Goal: Information Seeking & Learning: Learn about a topic

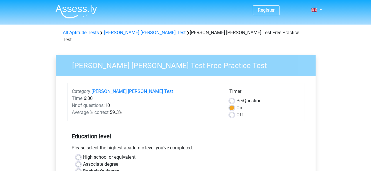
click at [236, 112] on label "Off" at bounding box center [239, 115] width 7 height 7
click at [232, 112] on input "Off" at bounding box center [231, 115] width 5 height 6
radio input "true"
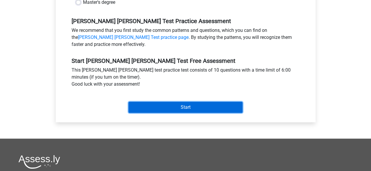
click at [209, 102] on input "Start" at bounding box center [185, 107] width 114 height 11
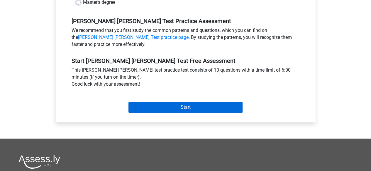
scroll to position [147, 0]
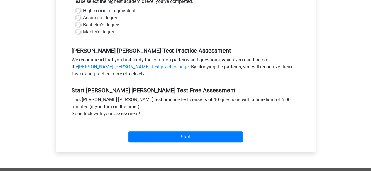
click at [83, 21] on label "Bachelor's degree" at bounding box center [101, 24] width 36 height 7
click at [79, 21] on input "Bachelor's degree" at bounding box center [78, 24] width 5 height 6
radio input "true"
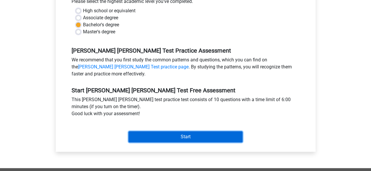
click at [189, 135] on input "Start" at bounding box center [185, 137] width 114 height 11
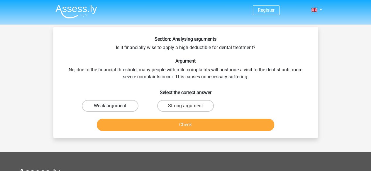
click at [89, 104] on label "Weak argument" at bounding box center [110, 106] width 57 height 12
click at [110, 106] on input "Weak argument" at bounding box center [112, 108] width 4 height 4
radio input "true"
click at [156, 137] on div "Section: Analysing arguments Is it financially wise to apply a high deductible …" at bounding box center [185, 82] width 264 height 111
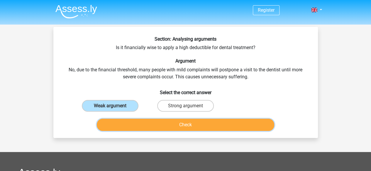
click at [152, 127] on button "Check" at bounding box center [185, 125] width 177 height 12
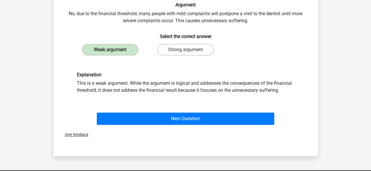
scroll to position [57, 0]
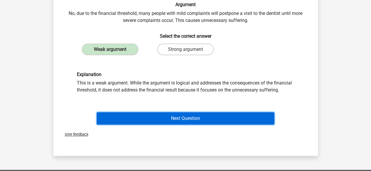
click at [176, 113] on button "Next Question" at bounding box center [185, 119] width 177 height 12
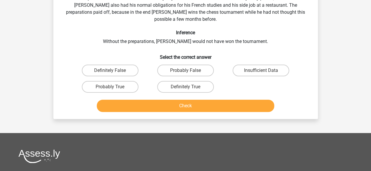
scroll to position [27, 0]
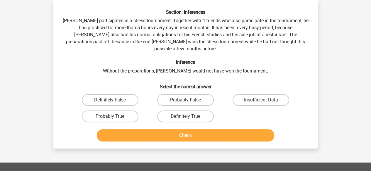
click at [111, 117] on input "Probably True" at bounding box center [112, 119] width 4 height 4
radio input "true"
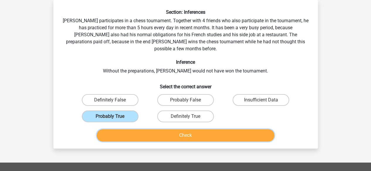
click at [145, 133] on button "Check" at bounding box center [185, 136] width 177 height 12
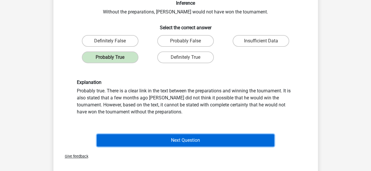
click at [171, 135] on button "Next Question" at bounding box center [185, 141] width 177 height 12
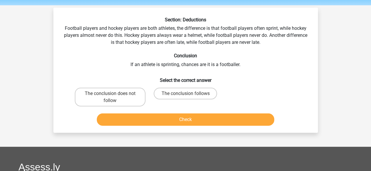
scroll to position [19, 0]
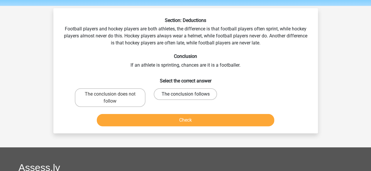
click at [166, 90] on label "The conclusion follows" at bounding box center [185, 95] width 63 height 12
click at [185, 94] on input "The conclusion follows" at bounding box center [187, 96] width 4 height 4
radio input "true"
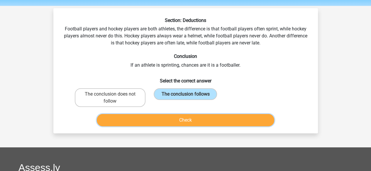
click at [155, 120] on button "Check" at bounding box center [185, 120] width 177 height 12
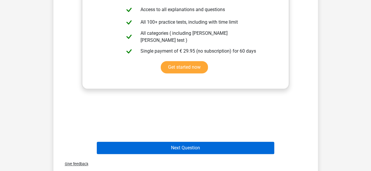
click at [187, 150] on button "Next Question" at bounding box center [185, 148] width 177 height 12
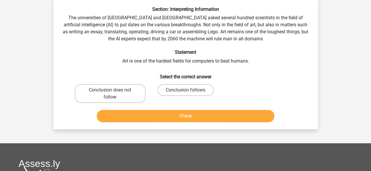
scroll to position [27, 0]
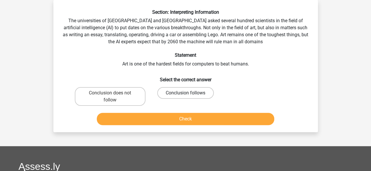
click at [185, 98] on label "Conclusion follows" at bounding box center [185, 93] width 57 height 12
click at [185, 97] on input "Conclusion follows" at bounding box center [187, 95] width 4 height 4
radio input "true"
click at [170, 121] on button "Check" at bounding box center [185, 119] width 177 height 12
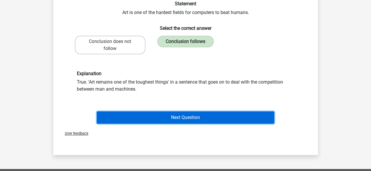
click at [182, 116] on button "Next Question" at bounding box center [185, 118] width 177 height 12
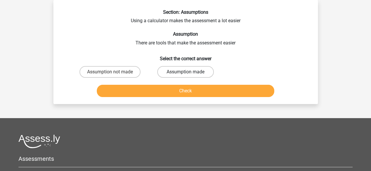
click at [191, 75] on label "Assumption made" at bounding box center [185, 72] width 57 height 12
click at [189, 75] on input "Assumption made" at bounding box center [187, 74] width 4 height 4
radio input "true"
click at [187, 94] on button "Check" at bounding box center [185, 91] width 177 height 12
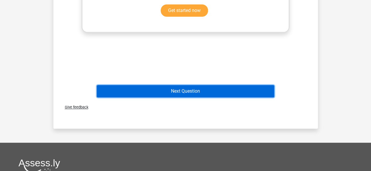
click at [174, 95] on button "Next Question" at bounding box center [185, 91] width 177 height 12
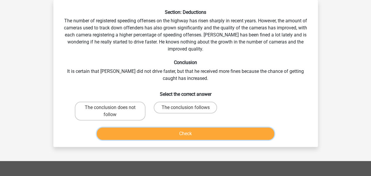
click at [108, 115] on label "The conclusion does not follow" at bounding box center [110, 110] width 71 height 19
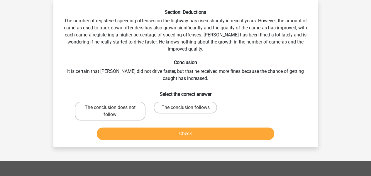
click at [110, 111] on input "The conclusion does not follow" at bounding box center [112, 109] width 4 height 4
radio input "true"
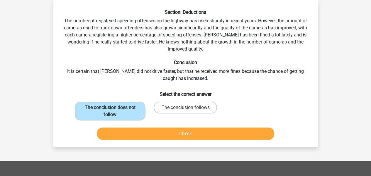
click at [132, 132] on button "Check" at bounding box center [185, 133] width 177 height 12
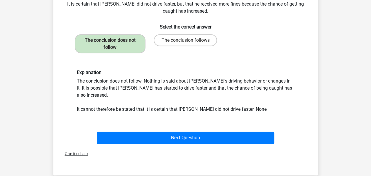
scroll to position [98, 0]
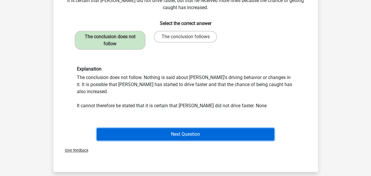
click at [258, 128] on button "Next Question" at bounding box center [185, 134] width 177 height 12
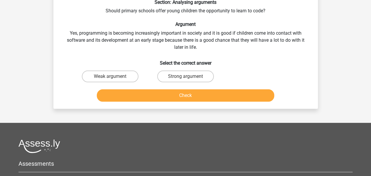
scroll to position [27, 0]
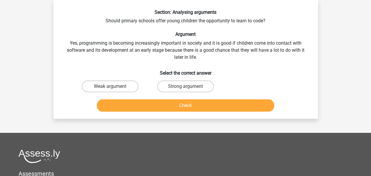
click at [177, 92] on label "Strong argument" at bounding box center [185, 86] width 57 height 12
click at [185, 90] on input "Strong argument" at bounding box center [187, 88] width 4 height 4
radio input "true"
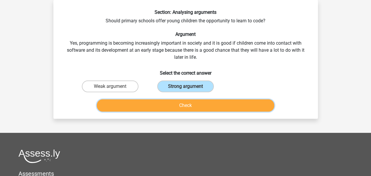
click at [197, 107] on button "Check" at bounding box center [185, 105] width 177 height 12
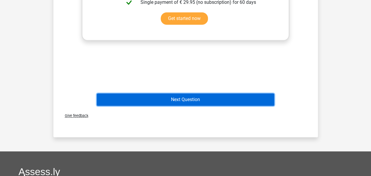
click at [265, 95] on button "Next Question" at bounding box center [185, 99] width 177 height 12
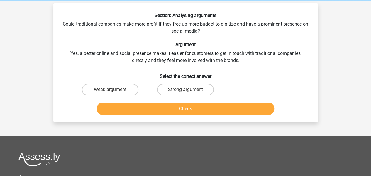
scroll to position [14, 0]
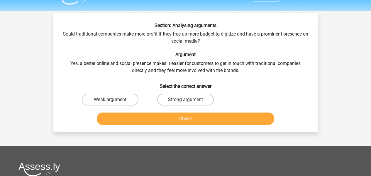
click at [118, 99] on label "Weak argument" at bounding box center [110, 100] width 57 height 12
click at [114, 99] on input "Weak argument" at bounding box center [112, 101] width 4 height 4
radio input "true"
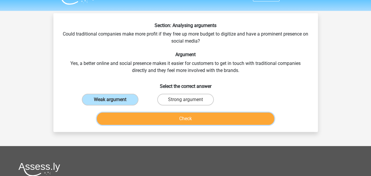
click at [135, 122] on button "Check" at bounding box center [185, 118] width 177 height 12
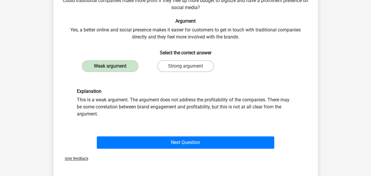
scroll to position [48, 0]
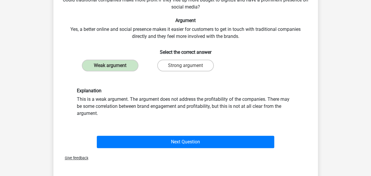
click at [263, 144] on button "Next Question" at bounding box center [185, 141] width 177 height 12
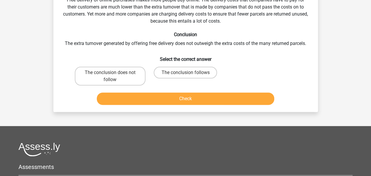
scroll to position [27, 0]
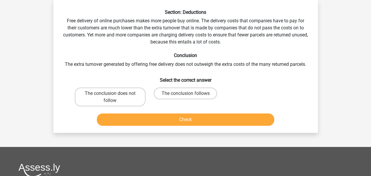
click at [202, 93] on label "The conclusion follows" at bounding box center [185, 93] width 63 height 12
click at [189, 93] on input "The conclusion follows" at bounding box center [187, 95] width 4 height 4
radio input "true"
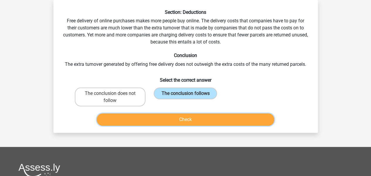
click at [201, 121] on button "Check" at bounding box center [185, 119] width 177 height 12
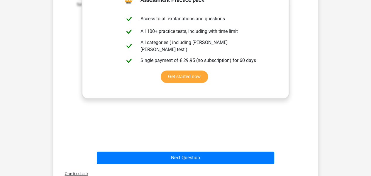
scroll to position [178, 0]
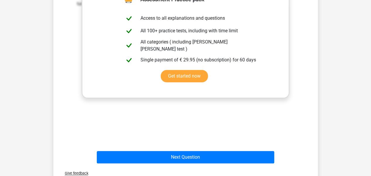
click at [207, 168] on div "Give feedback" at bounding box center [186, 172] width 260 height 15
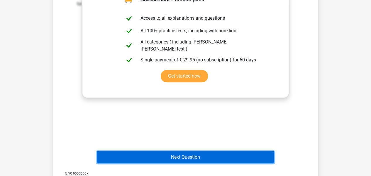
click at [234, 162] on button "Next Question" at bounding box center [185, 157] width 177 height 12
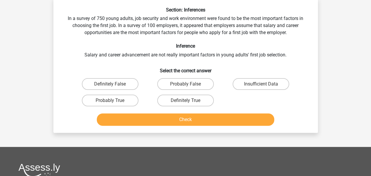
scroll to position [27, 0]
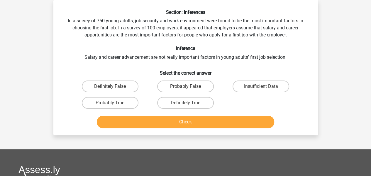
click at [193, 81] on label "Probably False" at bounding box center [185, 86] width 57 height 12
click at [189, 86] on input "Probably False" at bounding box center [187, 88] width 4 height 4
radio input "true"
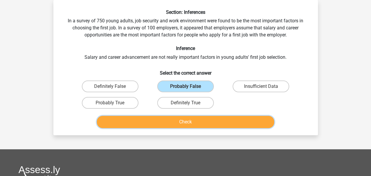
click at [219, 122] on button "Check" at bounding box center [185, 121] width 177 height 12
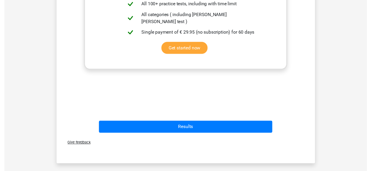
scroll to position [210, 0]
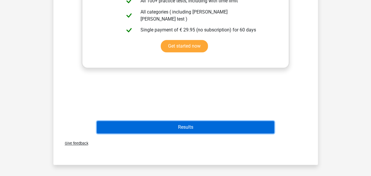
click at [219, 128] on button "Results" at bounding box center [185, 127] width 177 height 12
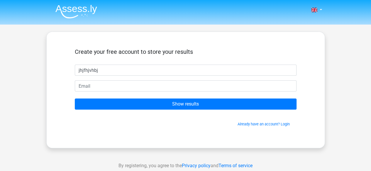
type input "jhjfhjvhbj"
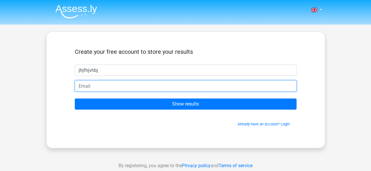
click at [133, 86] on input "email" at bounding box center [186, 86] width 222 height 11
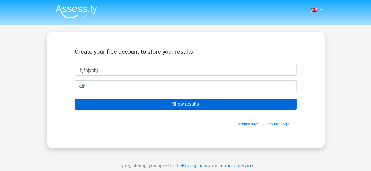
click at [146, 109] on form "Create your free account to store your results jhjfhjvhbj k,ln Show results Alr…" at bounding box center [186, 87] width 222 height 79
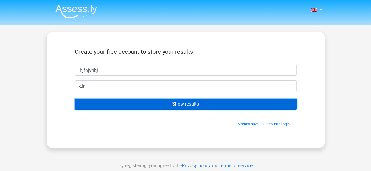
drag, startPoint x: 147, startPoint y: 100, endPoint x: 149, endPoint y: 104, distance: 4.9
click at [149, 104] on input "Show results" at bounding box center [186, 104] width 222 height 11
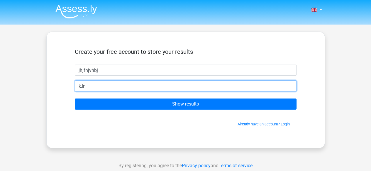
click at [156, 90] on input "k,ln" at bounding box center [186, 86] width 222 height 11
paste input "[EMAIL_ADDRESS][DOMAIN_NAME]"
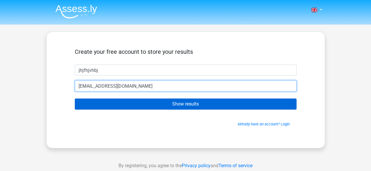
type input "[EMAIL_ADDRESS][DOMAIN_NAME]"
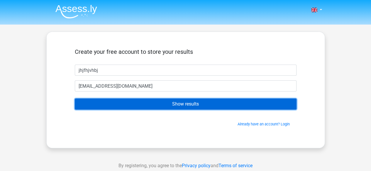
click at [152, 108] on input "Show results" at bounding box center [186, 104] width 222 height 11
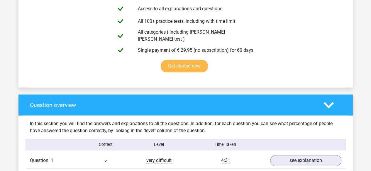
scroll to position [344, 0]
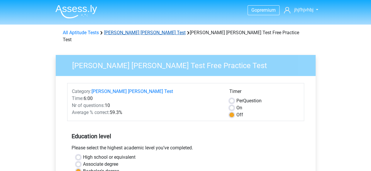
click at [128, 35] on link "Watson Glaser Test" at bounding box center [144, 33] width 81 height 6
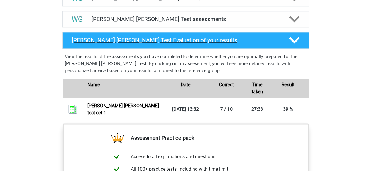
scroll to position [313, 0]
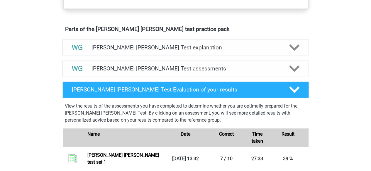
click at [163, 65] on h4 "Watson Glaser Test assessments" at bounding box center [185, 68] width 188 height 7
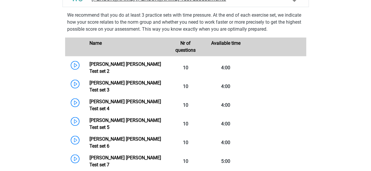
scroll to position [383, 0]
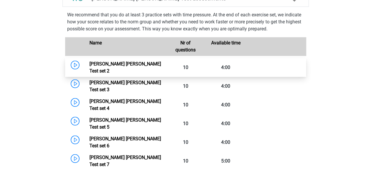
click at [89, 67] on link "Watson Glaser Test set 2" at bounding box center [125, 67] width 72 height 13
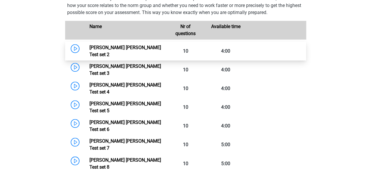
scroll to position [400, 0]
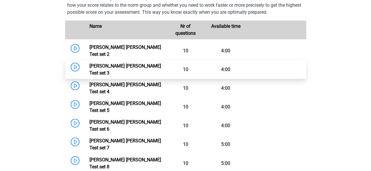
click at [89, 63] on link "Watson Glaser Test set 3" at bounding box center [125, 69] width 72 height 13
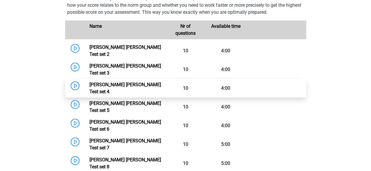
click at [89, 82] on link "Watson Glaser Test set 4" at bounding box center [125, 88] width 72 height 13
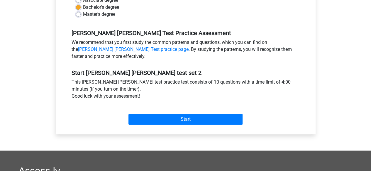
scroll to position [159, 0]
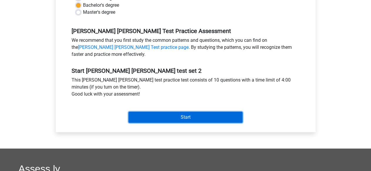
click at [147, 115] on input "Start" at bounding box center [185, 117] width 114 height 11
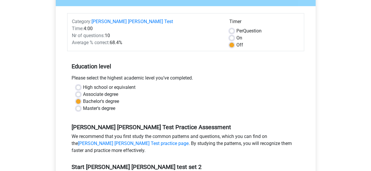
scroll to position [55, 0]
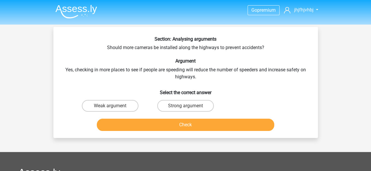
click at [182, 108] on label "Strong argument" at bounding box center [185, 106] width 57 height 12
click at [185, 108] on input "Strong argument" at bounding box center [187, 108] width 4 height 4
radio input "true"
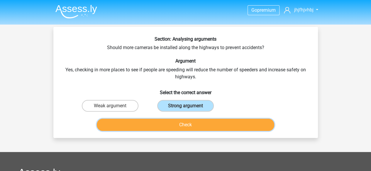
click at [159, 131] on button "Check" at bounding box center [185, 125] width 177 height 12
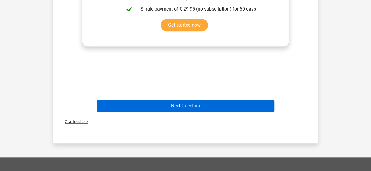
click at [198, 106] on button "Next Question" at bounding box center [185, 106] width 177 height 12
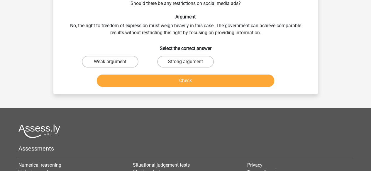
scroll to position [27, 0]
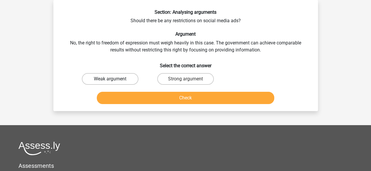
click at [117, 80] on label "Weak argument" at bounding box center [110, 79] width 57 height 12
click at [114, 80] on input "Weak argument" at bounding box center [112, 81] width 4 height 4
radio input "true"
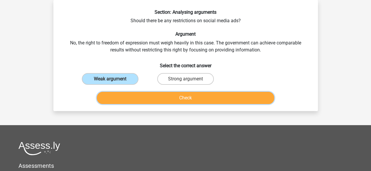
click at [127, 95] on button "Check" at bounding box center [185, 98] width 177 height 12
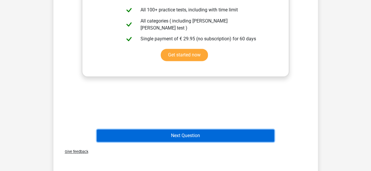
click at [143, 133] on button "Next Question" at bounding box center [185, 136] width 177 height 12
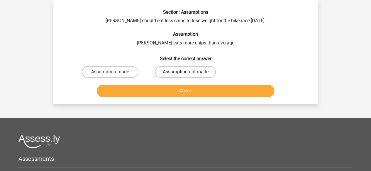
click at [193, 77] on label "Assumption not made" at bounding box center [185, 72] width 61 height 12
click at [189, 76] on input "Assumption not made" at bounding box center [187, 74] width 4 height 4
radio input "true"
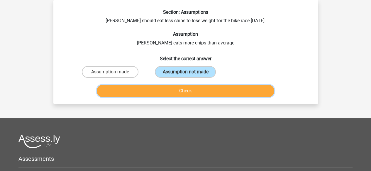
click at [162, 92] on button "Check" at bounding box center [185, 91] width 177 height 12
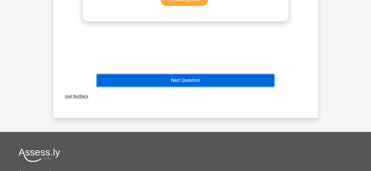
click at [128, 76] on button "Next Question" at bounding box center [185, 80] width 177 height 12
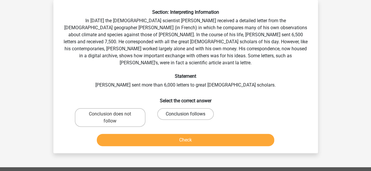
click at [171, 108] on label "Conclusion follows" at bounding box center [185, 114] width 57 height 12
click at [185, 114] on input "Conclusion follows" at bounding box center [187, 116] width 4 height 4
radio input "true"
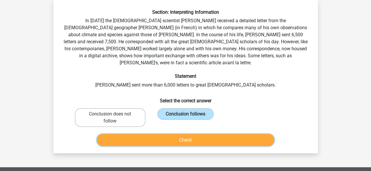
click at [177, 134] on button "Check" at bounding box center [185, 140] width 177 height 12
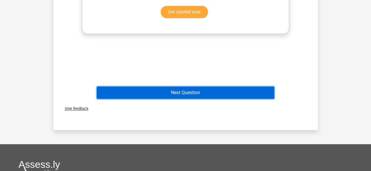
click at [172, 87] on button "Next Question" at bounding box center [185, 93] width 177 height 12
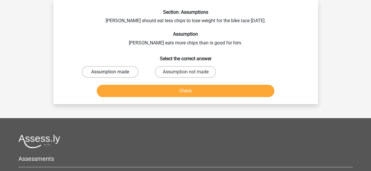
click at [120, 72] on label "Assumption made" at bounding box center [110, 72] width 57 height 12
click at [114, 72] on input "Assumption made" at bounding box center [112, 74] width 4 height 4
radio input "true"
click at [137, 93] on button "Check" at bounding box center [185, 91] width 177 height 12
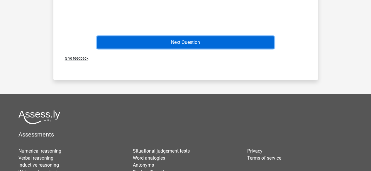
click at [161, 42] on button "Next Question" at bounding box center [185, 42] width 177 height 12
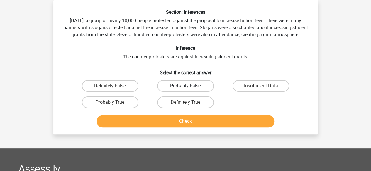
click at [185, 92] on label "Probably False" at bounding box center [185, 86] width 57 height 12
click at [185, 90] on input "Probably False" at bounding box center [187, 88] width 4 height 4
radio input "true"
click at [163, 128] on button "Check" at bounding box center [185, 121] width 177 height 12
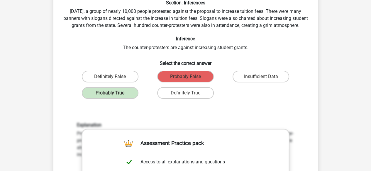
scroll to position [36, 0]
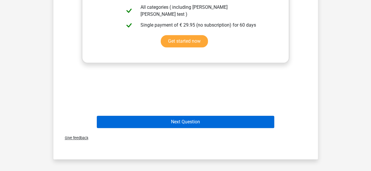
click at [146, 128] on button "Next Question" at bounding box center [185, 122] width 177 height 12
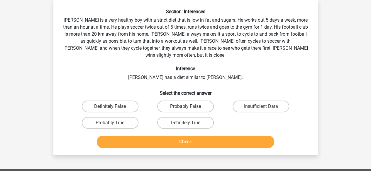
scroll to position [27, 0]
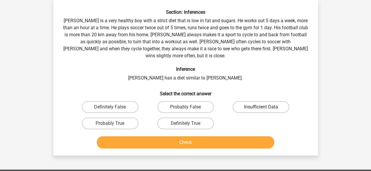
click at [276, 101] on label "Insufficient Data" at bounding box center [260, 107] width 57 height 12
click at [265, 107] on input "Insufficient Data" at bounding box center [263, 109] width 4 height 4
radio input "true"
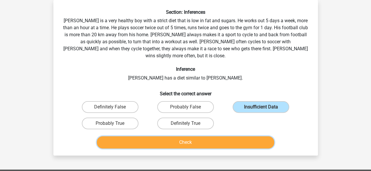
click at [193, 141] on button "Check" at bounding box center [185, 143] width 177 height 12
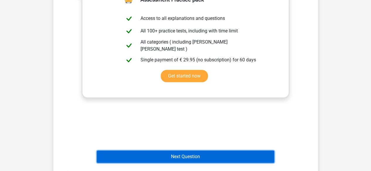
click at [168, 151] on button "Next Question" at bounding box center [185, 157] width 177 height 12
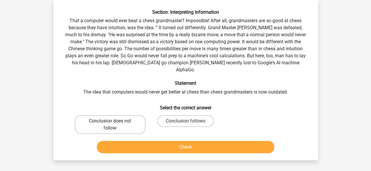
click at [140, 119] on label "Conclusion does not follow" at bounding box center [110, 124] width 71 height 19
click at [114, 121] on input "Conclusion does not follow" at bounding box center [112, 123] width 4 height 4
radio input "true"
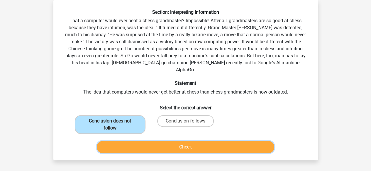
click at [133, 141] on button "Check" at bounding box center [185, 147] width 177 height 12
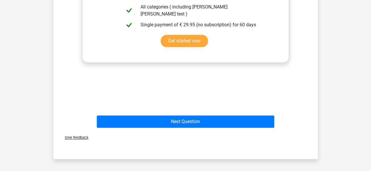
click at [115, 130] on div "Give feedback" at bounding box center [186, 137] width 260 height 15
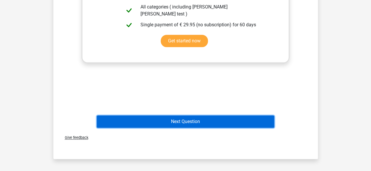
click at [114, 119] on button "Next Question" at bounding box center [185, 122] width 177 height 12
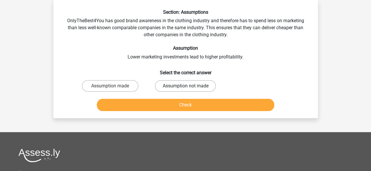
click at [169, 86] on label "Assumption not made" at bounding box center [185, 86] width 61 height 12
click at [185, 86] on input "Assumption not made" at bounding box center [187, 88] width 4 height 4
radio input "true"
click at [141, 114] on div "Section: Assumptions OnlyTheBest4You has good brand awareness in the clothing i…" at bounding box center [185, 59] width 264 height 118
click at [139, 102] on button "Check" at bounding box center [185, 105] width 177 height 12
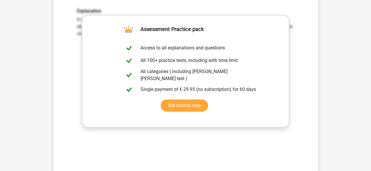
scroll to position [157, 0]
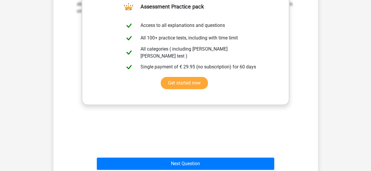
click at [79, 146] on div "Explanation It is not widely believed that lower marketing investment leads to …" at bounding box center [186, 63] width 246 height 182
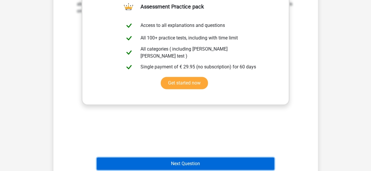
click at [106, 164] on button "Next Question" at bounding box center [185, 164] width 177 height 12
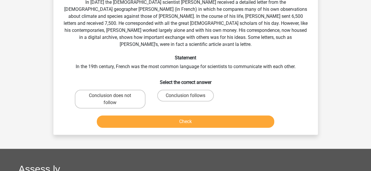
scroll to position [27, 0]
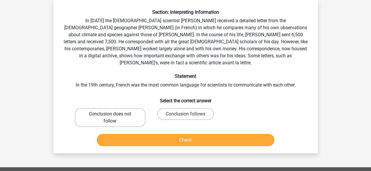
click at [129, 112] on label "Conclusion does not follow" at bounding box center [110, 117] width 71 height 19
click at [114, 114] on input "Conclusion does not follow" at bounding box center [112, 116] width 4 height 4
radio input "true"
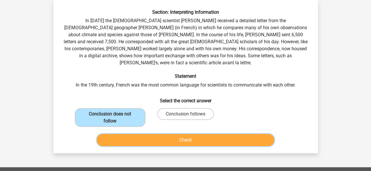
click at [141, 134] on button "Check" at bounding box center [185, 140] width 177 height 12
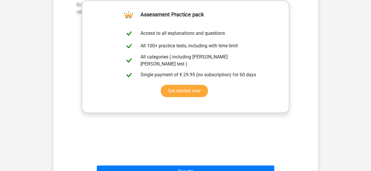
scroll to position [184, 0]
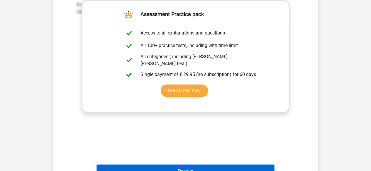
click at [140, 166] on button "Results" at bounding box center [185, 172] width 177 height 12
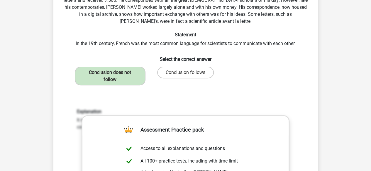
scroll to position [58, 0]
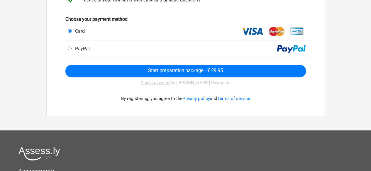
scroll to position [123, 0]
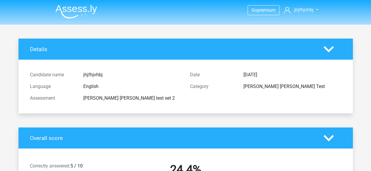
click at [157, 138] on h4 "Overall score" at bounding box center [172, 138] width 285 height 7
click at [157, 136] on h4 "Overall score" at bounding box center [172, 138] width 285 height 7
click at [327, 141] on icon at bounding box center [328, 138] width 10 height 10
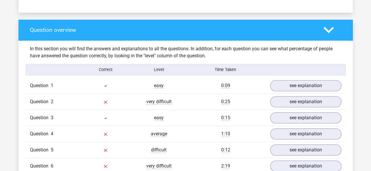
scroll to position [264, 0]
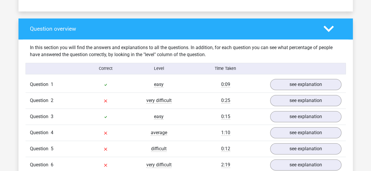
click at [331, 29] on icon at bounding box center [328, 29] width 10 height 10
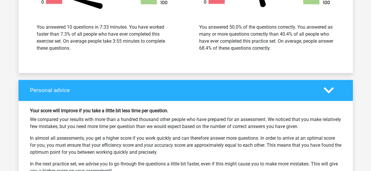
scroll to position [436, 0]
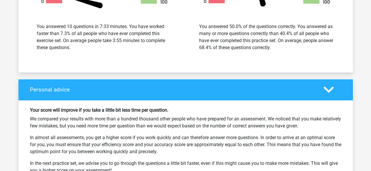
click at [317, 86] on div "Personal advice" at bounding box center [172, 89] width 293 height 7
click at [329, 85] on icon at bounding box center [328, 90] width 10 height 10
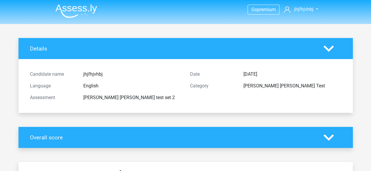
scroll to position [0, 0]
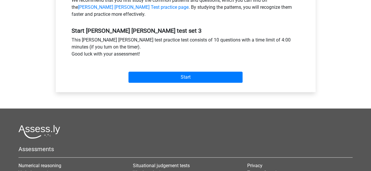
scroll to position [195, 0]
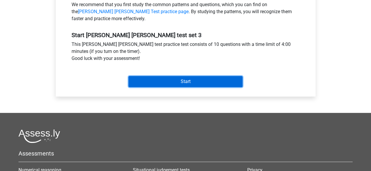
click at [155, 81] on input "Start" at bounding box center [185, 81] width 114 height 11
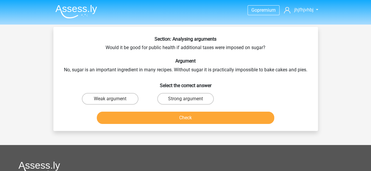
click at [112, 101] on input "Weak argument" at bounding box center [112, 101] width 4 height 4
radio input "true"
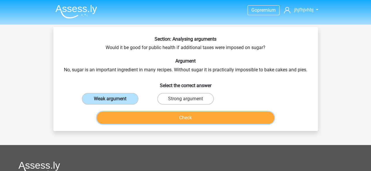
click at [115, 118] on button "Check" at bounding box center [185, 118] width 177 height 12
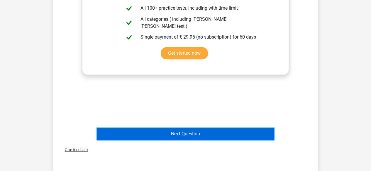
click at [143, 139] on button "Next Question" at bounding box center [185, 134] width 177 height 12
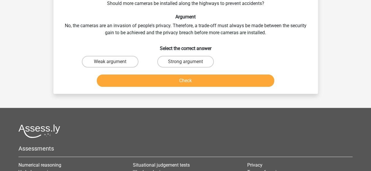
scroll to position [27, 0]
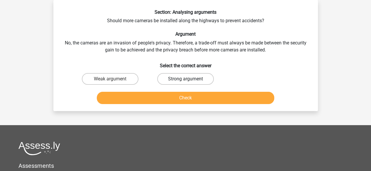
click at [168, 78] on label "Strong argument" at bounding box center [185, 79] width 57 height 12
click at [185, 79] on input "Strong argument" at bounding box center [187, 81] width 4 height 4
radio input "true"
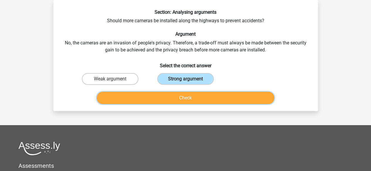
click at [154, 93] on button "Check" at bounding box center [185, 98] width 177 height 12
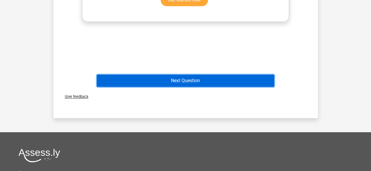
click at [144, 80] on button "Next Question" at bounding box center [185, 81] width 177 height 12
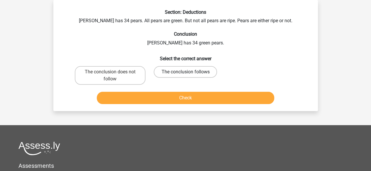
click at [179, 69] on label "The conclusion follows" at bounding box center [185, 72] width 63 height 12
click at [185, 72] on input "The conclusion follows" at bounding box center [187, 74] width 4 height 4
radio input "true"
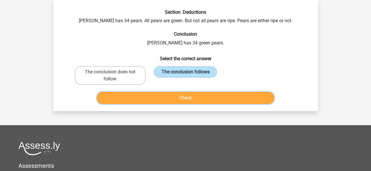
click at [150, 100] on button "Check" at bounding box center [185, 98] width 177 height 12
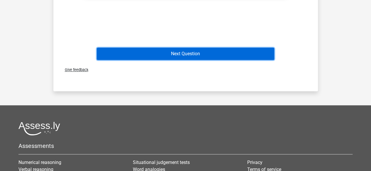
click at [164, 55] on button "Next Question" at bounding box center [185, 54] width 177 height 12
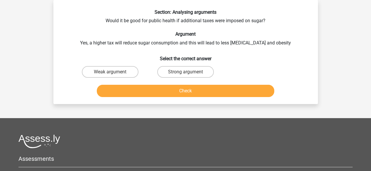
click at [181, 86] on button "Check" at bounding box center [185, 91] width 177 height 12
click at [175, 73] on label "Strong argument" at bounding box center [185, 72] width 57 height 12
click at [185, 73] on input "Strong argument" at bounding box center [187, 74] width 4 height 4
radio input "true"
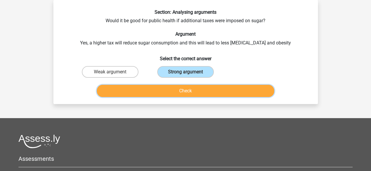
click at [167, 90] on button "Check" at bounding box center [185, 91] width 177 height 12
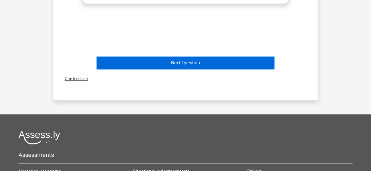
click at [162, 60] on button "Next Question" at bounding box center [185, 63] width 177 height 12
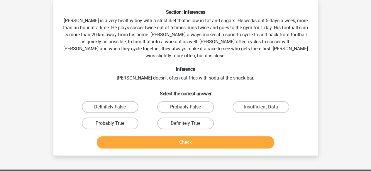
click at [119, 121] on label "Probably True" at bounding box center [110, 124] width 57 height 12
click at [114, 124] on input "Probably True" at bounding box center [112, 126] width 4 height 4
radio input "true"
click at [125, 140] on button "Check" at bounding box center [185, 143] width 177 height 12
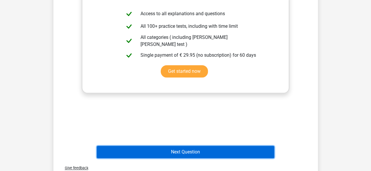
click at [171, 147] on button "Next Question" at bounding box center [185, 152] width 177 height 12
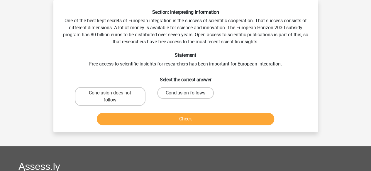
click at [197, 98] on label "Conclusion follows" at bounding box center [185, 93] width 57 height 12
click at [189, 97] on input "Conclusion follows" at bounding box center [187, 95] width 4 height 4
radio input "true"
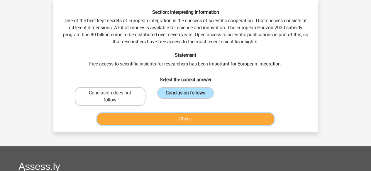
click at [181, 124] on button "Check" at bounding box center [185, 119] width 177 height 12
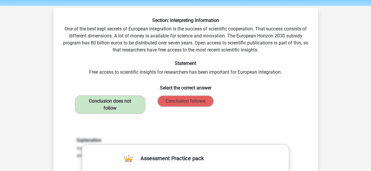
scroll to position [0, 0]
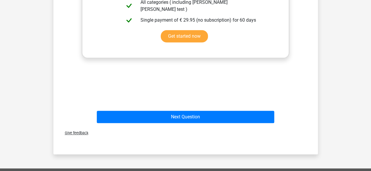
click at [150, 104] on div "Explanation Free access to scientific insights is part of Horizon 2030, but the…" at bounding box center [186, 16] width 246 height 182
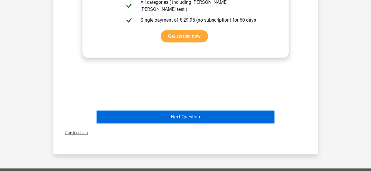
click at [140, 120] on button "Next Question" at bounding box center [185, 117] width 177 height 12
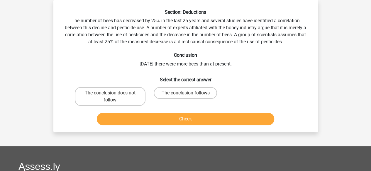
scroll to position [27, 0]
click at [187, 96] on input "The conclusion follows" at bounding box center [187, 95] width 4 height 4
radio input "true"
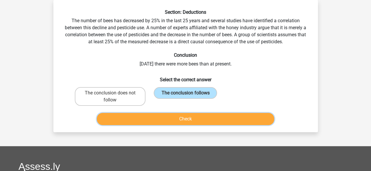
click at [166, 122] on button "Check" at bounding box center [185, 119] width 177 height 12
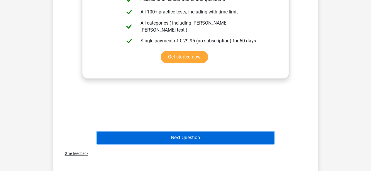
click at [139, 143] on button "Next Question" at bounding box center [185, 138] width 177 height 12
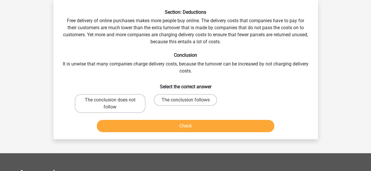
click at [0, 149] on div "Go premium jhjfhjvhbj fomolo4625@djkux.com" at bounding box center [185, 140] width 371 height 335
click at [0, 152] on div "Go premium jhjfhjvhbj fomolo4625@djkux.com" at bounding box center [185, 140] width 371 height 335
click at [199, 100] on label "The conclusion follows" at bounding box center [185, 100] width 63 height 12
click at [189, 100] on input "The conclusion follows" at bounding box center [187, 102] width 4 height 4
radio input "true"
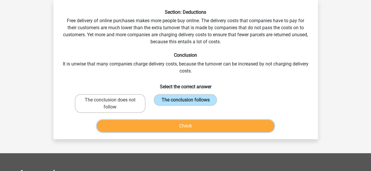
click at [197, 122] on button "Check" at bounding box center [185, 126] width 177 height 12
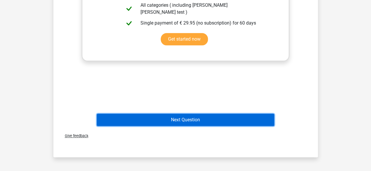
click at [230, 124] on button "Next Question" at bounding box center [185, 120] width 177 height 12
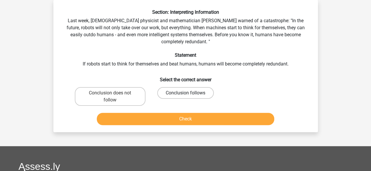
click at [191, 94] on label "Conclusion follows" at bounding box center [185, 93] width 57 height 12
click at [189, 94] on input "Conclusion follows" at bounding box center [187, 95] width 4 height 4
radio input "true"
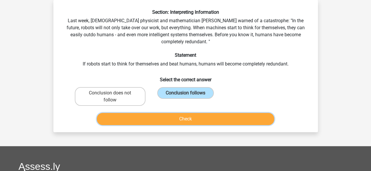
click at [242, 122] on button "Check" at bounding box center [185, 119] width 177 height 12
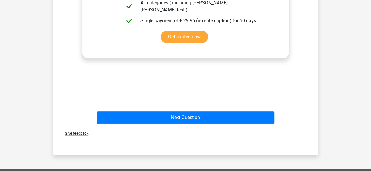
click at [248, 131] on div "Give feedback" at bounding box center [186, 133] width 260 height 15
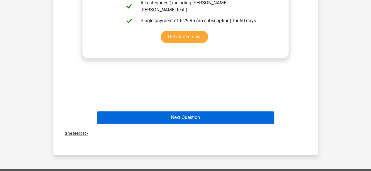
click at [256, 120] on button "Next Question" at bounding box center [185, 118] width 177 height 12
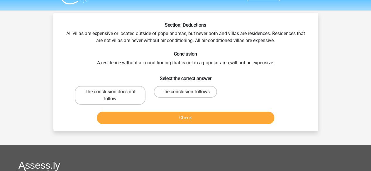
scroll to position [13, 0]
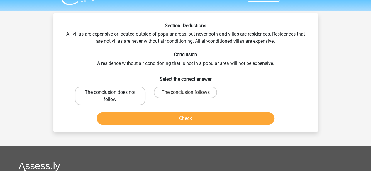
click at [130, 98] on label "The conclusion does not follow" at bounding box center [110, 96] width 71 height 19
click at [114, 96] on input "The conclusion does not follow" at bounding box center [112, 95] width 4 height 4
radio input "true"
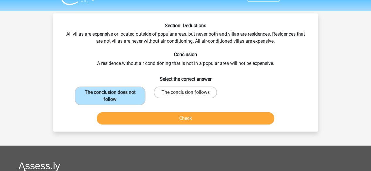
click at [156, 115] on button "Check" at bounding box center [185, 119] width 177 height 12
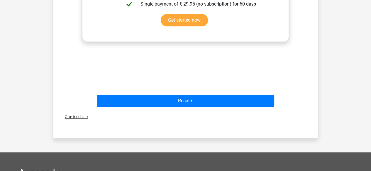
scroll to position [232, 0]
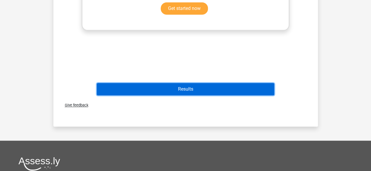
click at [257, 94] on button "Results" at bounding box center [185, 89] width 177 height 12
click at [261, 90] on button "Results" at bounding box center [185, 89] width 177 height 12
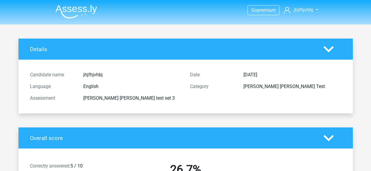
scroll to position [6, 0]
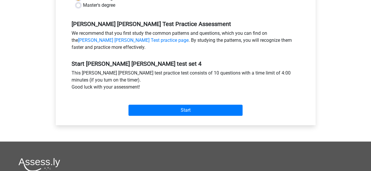
scroll to position [172, 0]
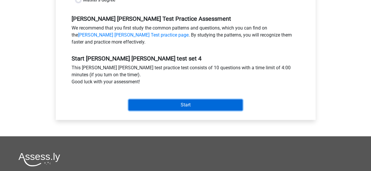
click at [212, 106] on input "Start" at bounding box center [185, 105] width 114 height 11
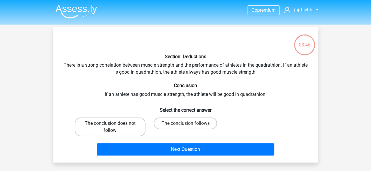
click at [82, 134] on label "The conclusion does not follow" at bounding box center [110, 127] width 71 height 19
click at [110, 128] on input "The conclusion does not follow" at bounding box center [112, 126] width 4 height 4
radio input "true"
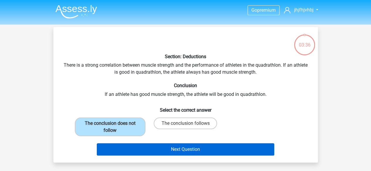
click at [258, 147] on button "Next Question" at bounding box center [185, 150] width 177 height 12
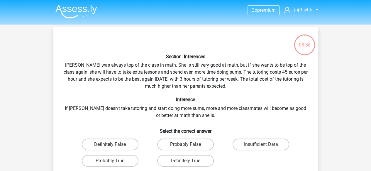
scroll to position [27, 0]
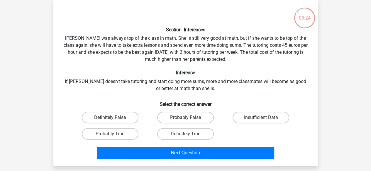
click at [272, 119] on label "Insufficient Data" at bounding box center [260, 118] width 57 height 12
click at [265, 119] on input "Insufficient Data" at bounding box center [263, 120] width 4 height 4
radio input "true"
click at [107, 131] on label "Probably True" at bounding box center [110, 134] width 57 height 12
click at [110, 134] on input "Probably True" at bounding box center [112, 136] width 4 height 4
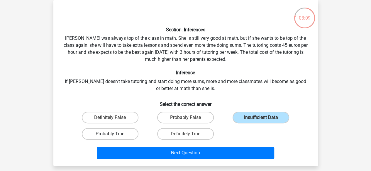
radio input "true"
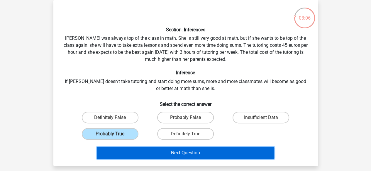
click at [261, 154] on button "Next Question" at bounding box center [185, 153] width 177 height 12
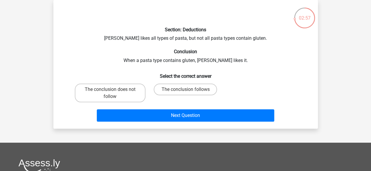
click at [111, 91] on input "The conclusion does not follow" at bounding box center [112, 92] width 4 height 4
radio input "true"
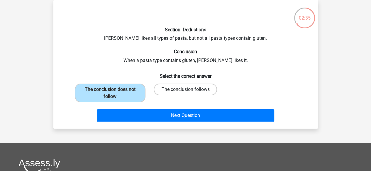
click at [203, 91] on label "The conclusion follows" at bounding box center [185, 90] width 63 height 12
click at [189, 91] on input "The conclusion follows" at bounding box center [187, 92] width 4 height 4
radio input "true"
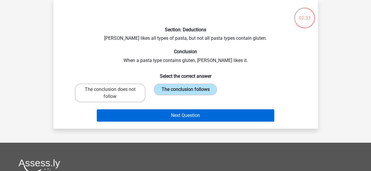
click at [207, 116] on button "Next Question" at bounding box center [185, 116] width 177 height 12
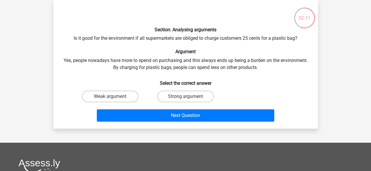
click at [192, 100] on label "Strong argument" at bounding box center [185, 97] width 57 height 12
click at [189, 100] on input "Strong argument" at bounding box center [187, 99] width 4 height 4
radio input "true"
click at [120, 98] on label "Weak argument" at bounding box center [110, 97] width 57 height 12
click at [114, 98] on input "Weak argument" at bounding box center [112, 99] width 4 height 4
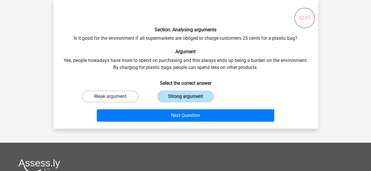
radio input "true"
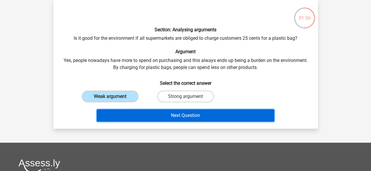
click at [159, 116] on button "Next Question" at bounding box center [185, 116] width 177 height 12
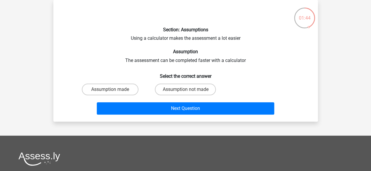
click at [119, 90] on label "Assumption made" at bounding box center [110, 90] width 57 height 12
click at [114, 90] on input "Assumption made" at bounding box center [112, 92] width 4 height 4
radio input "true"
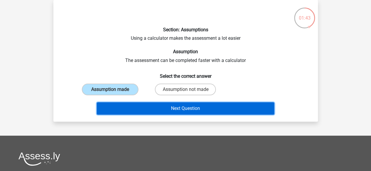
click at [176, 113] on button "Next Question" at bounding box center [185, 109] width 177 height 12
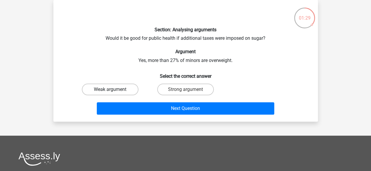
click at [125, 89] on label "Weak argument" at bounding box center [110, 90] width 57 height 12
click at [114, 90] on input "Weak argument" at bounding box center [112, 92] width 4 height 4
radio input "true"
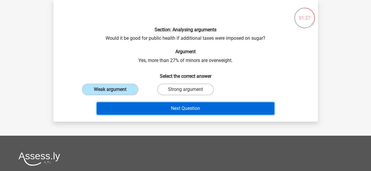
click at [138, 107] on button "Next Question" at bounding box center [185, 109] width 177 height 12
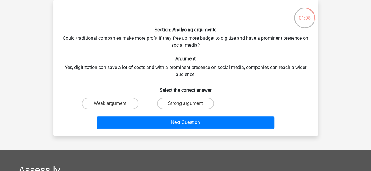
click at [197, 106] on label "Strong argument" at bounding box center [185, 104] width 57 height 12
click at [189, 106] on input "Strong argument" at bounding box center [187, 106] width 4 height 4
radio input "true"
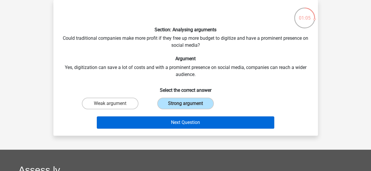
click at [202, 123] on button "Next Question" at bounding box center [185, 123] width 177 height 12
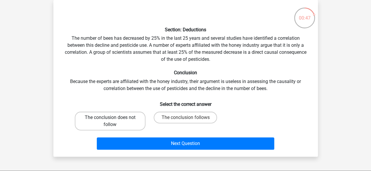
click at [114, 129] on label "The conclusion does not follow" at bounding box center [110, 121] width 71 height 19
click at [114, 122] on input "The conclusion does not follow" at bounding box center [112, 120] width 4 height 4
radio input "true"
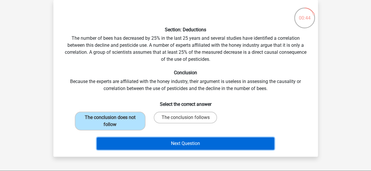
click at [188, 145] on button "Next Question" at bounding box center [185, 144] width 177 height 12
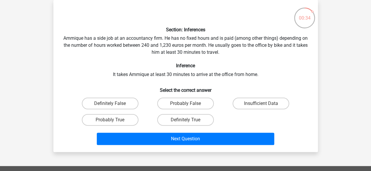
click at [268, 109] on label "Insufficient Data" at bounding box center [260, 104] width 57 height 12
click at [265, 108] on input "Insufficient Data" at bounding box center [263, 106] width 4 height 4
radio input "true"
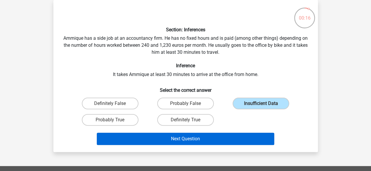
click at [212, 139] on button "Next Question" at bounding box center [185, 139] width 177 height 12
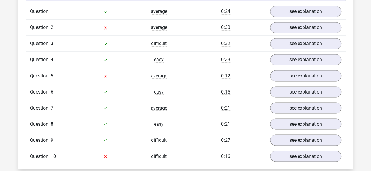
scroll to position [475, 0]
